Goal: Task Accomplishment & Management: Use online tool/utility

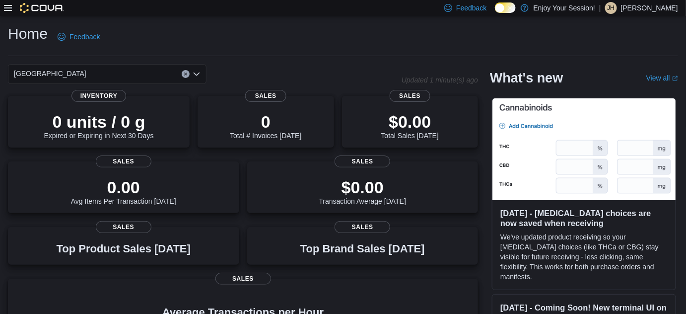
click at [10, 12] on div at bounding box center [34, 8] width 60 height 10
click at [8, 5] on icon at bounding box center [8, 8] width 8 height 6
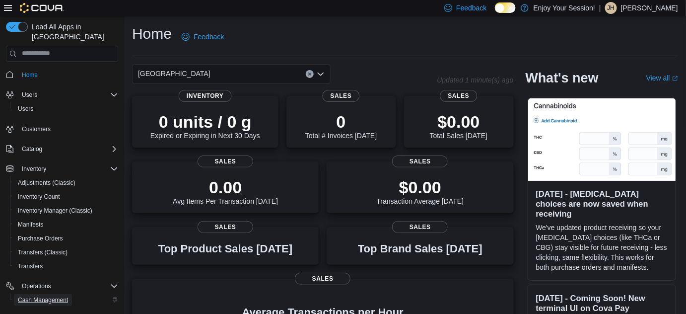
click at [52, 296] on span "Cash Management" at bounding box center [43, 300] width 50 height 8
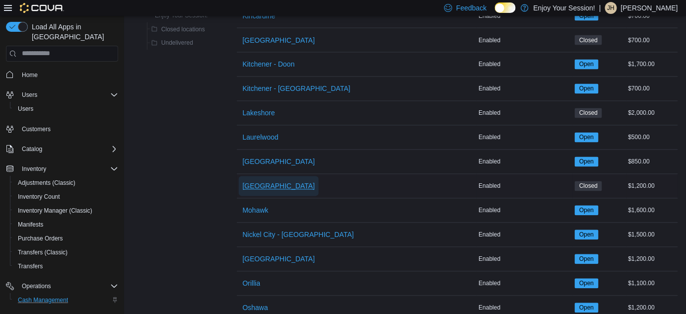
click at [277, 182] on span "[GEOGRAPHIC_DATA]" at bounding box center [279, 186] width 72 height 10
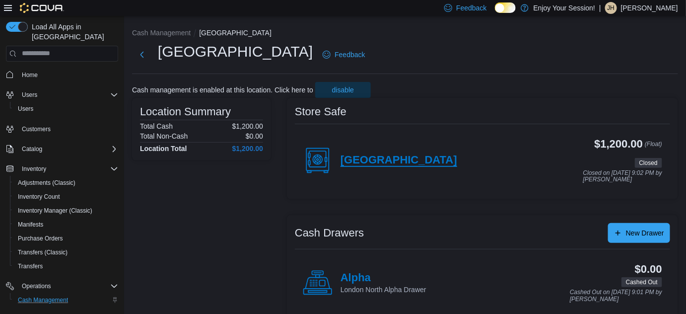
click at [401, 160] on h4 "[GEOGRAPHIC_DATA]" at bounding box center [398, 160] width 117 height 13
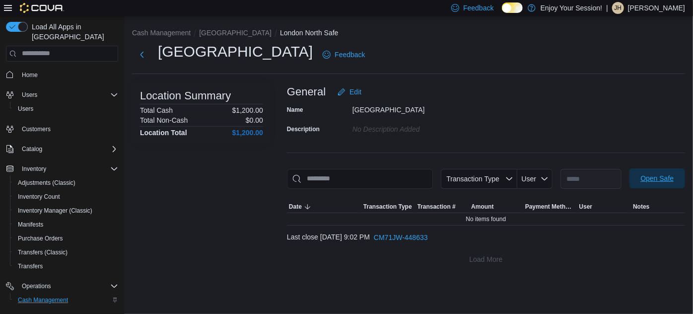
click at [666, 176] on span "Open Safe" at bounding box center [656, 178] width 33 height 10
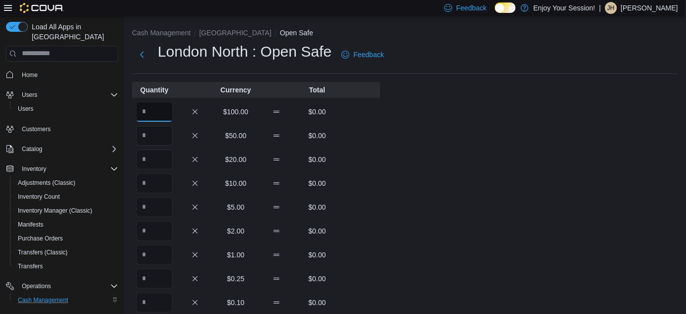
click at [169, 110] on input "Quantity" at bounding box center [154, 112] width 37 height 20
type input "**"
click at [376, 176] on div "$10.00 $0.00" at bounding box center [256, 183] width 248 height 20
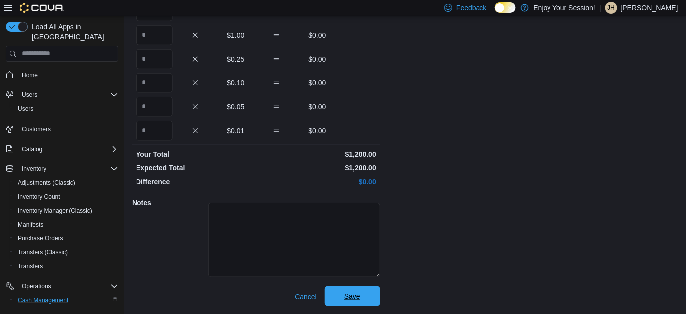
click at [356, 297] on span "Save" at bounding box center [352, 296] width 16 height 10
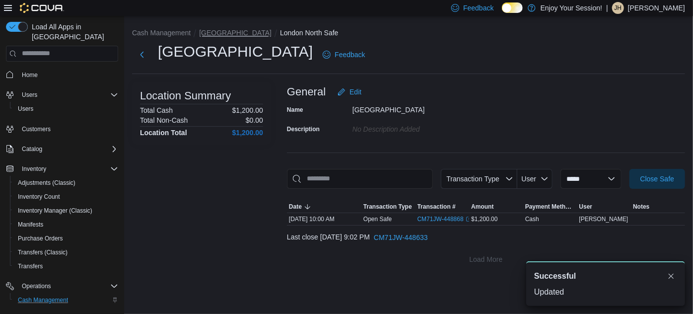
click at [226, 31] on button "[GEOGRAPHIC_DATA]" at bounding box center [235, 33] width 72 height 8
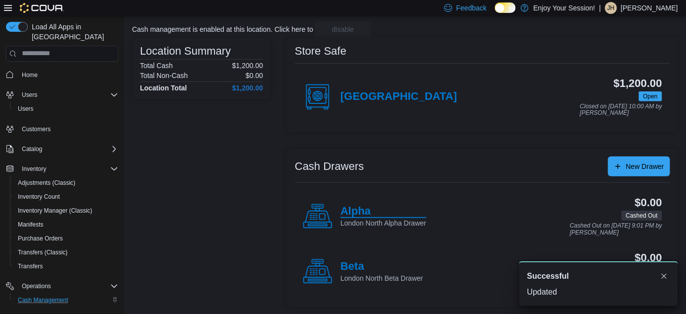
click at [365, 208] on h4 "Alpha" at bounding box center [383, 211] width 86 height 13
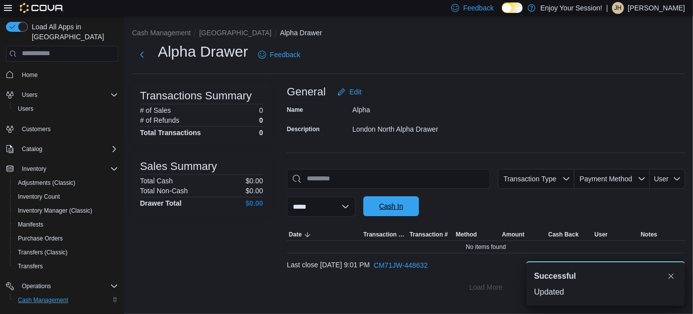
click at [403, 210] on span "Cash In" at bounding box center [391, 206] width 24 height 10
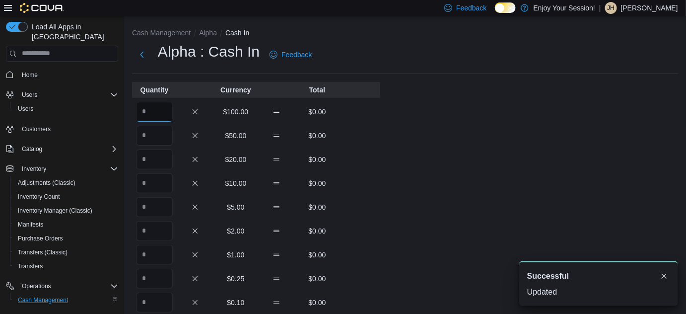
click at [165, 112] on input "Quantity" at bounding box center [154, 112] width 37 height 20
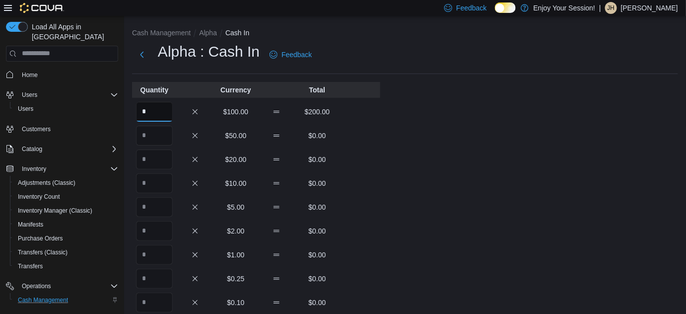
type input "*"
click at [397, 223] on div "Cash Management Alpha Cash In Alpha : Cash In Feedback Quantity Currency Total …" at bounding box center [405, 275] width 562 height 518
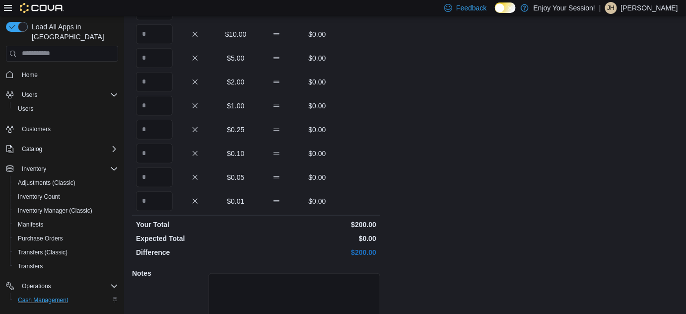
scroll to position [219, 0]
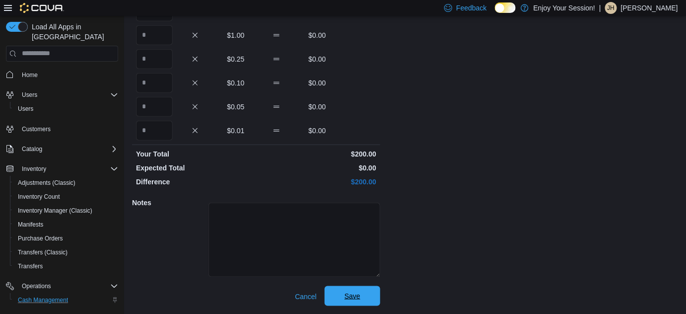
click at [348, 297] on span "Save" at bounding box center [352, 296] width 16 height 10
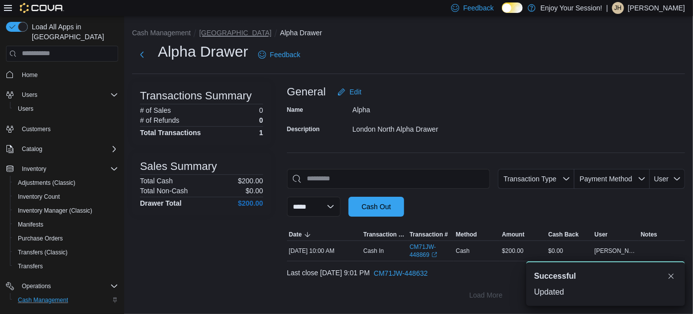
click at [210, 29] on button "[GEOGRAPHIC_DATA]" at bounding box center [235, 33] width 72 height 8
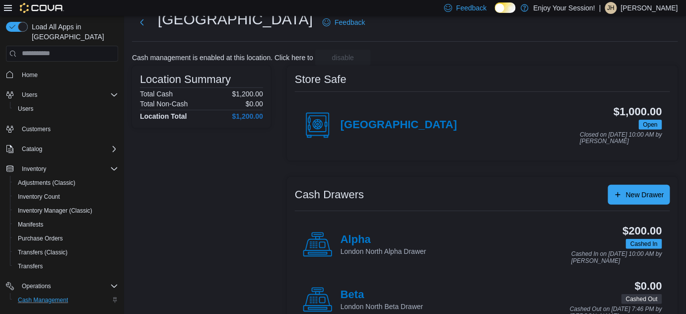
scroll to position [61, 0]
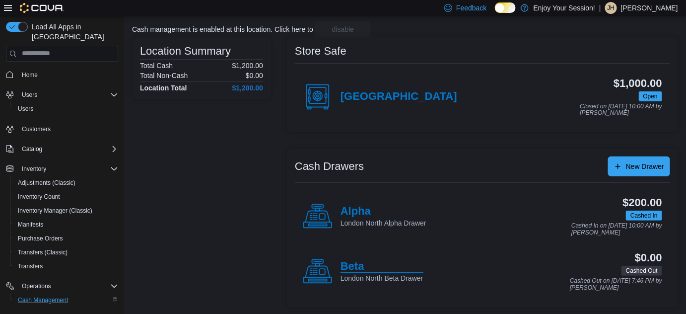
click at [358, 263] on h4 "Beta" at bounding box center [381, 266] width 83 height 13
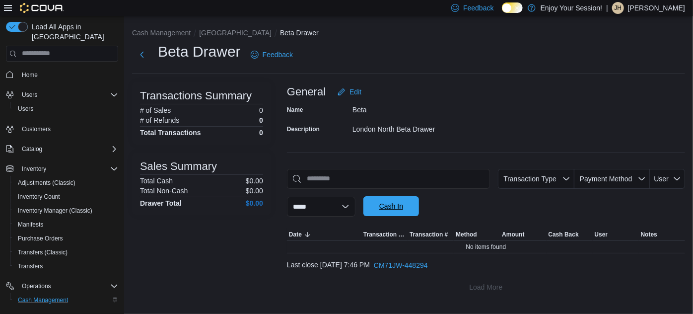
click at [396, 208] on span "Cash In" at bounding box center [391, 206] width 24 height 10
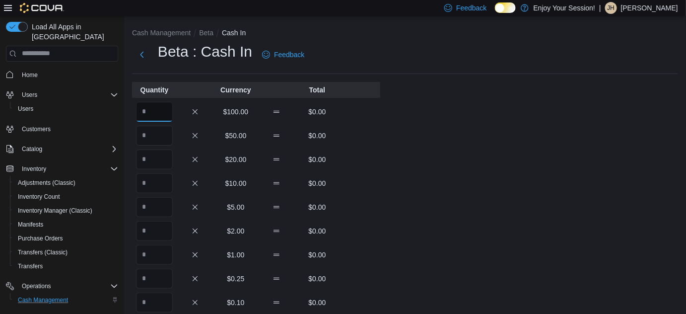
click at [164, 105] on input "Quantity" at bounding box center [154, 112] width 37 height 20
type input "*"
click at [429, 172] on div "Cash Management Beta Cash In Beta : Cash In Feedback Quantity Currency Total * …" at bounding box center [405, 275] width 562 height 518
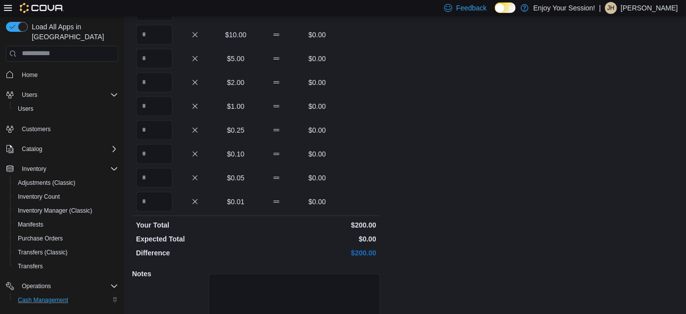
scroll to position [219, 0]
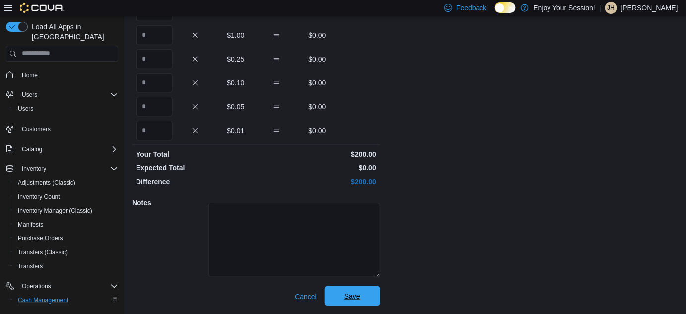
click at [364, 289] on span "Save" at bounding box center [353, 296] width 44 height 20
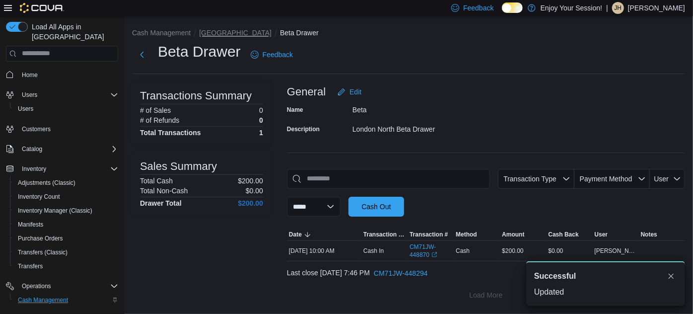
click at [225, 31] on button "[GEOGRAPHIC_DATA]" at bounding box center [235, 33] width 72 height 8
